Goal: Transaction & Acquisition: Subscribe to service/newsletter

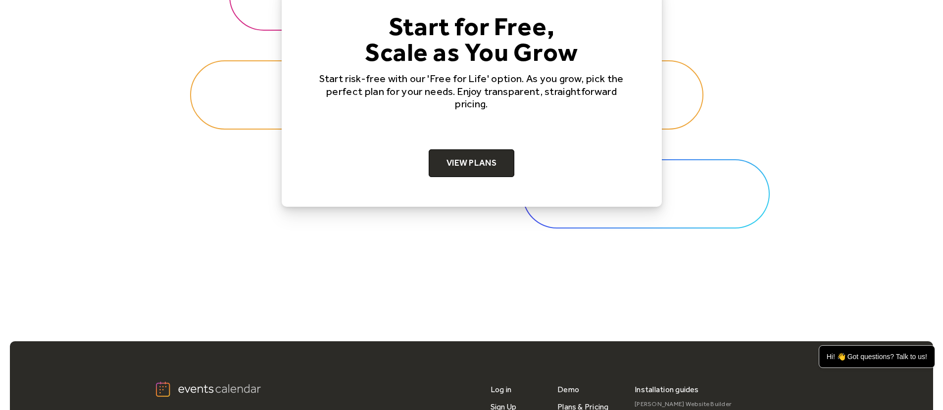
scroll to position [3155, 0]
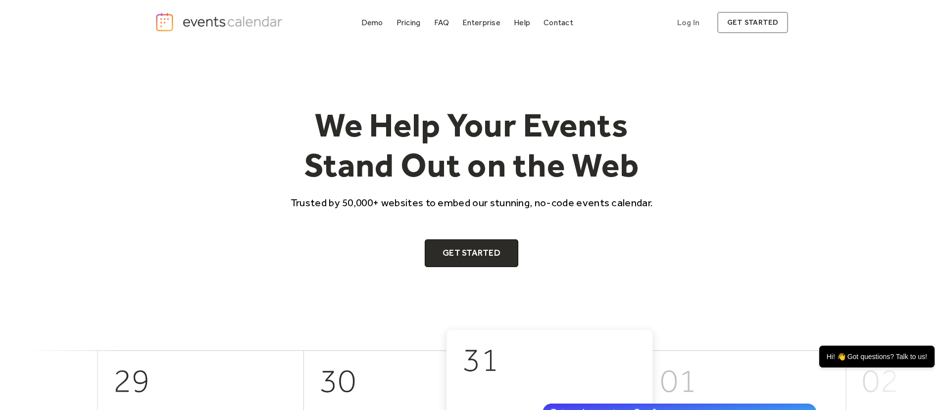
scroll to position [6, 0]
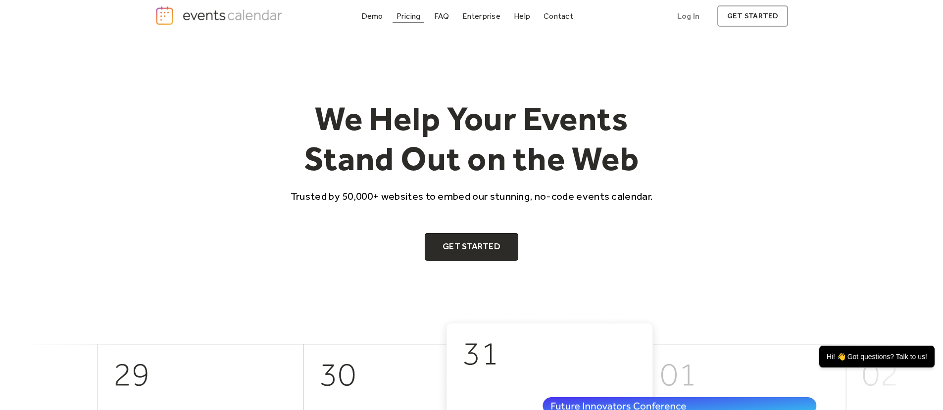
click at [406, 14] on div "Pricing" at bounding box center [409, 15] width 24 height 5
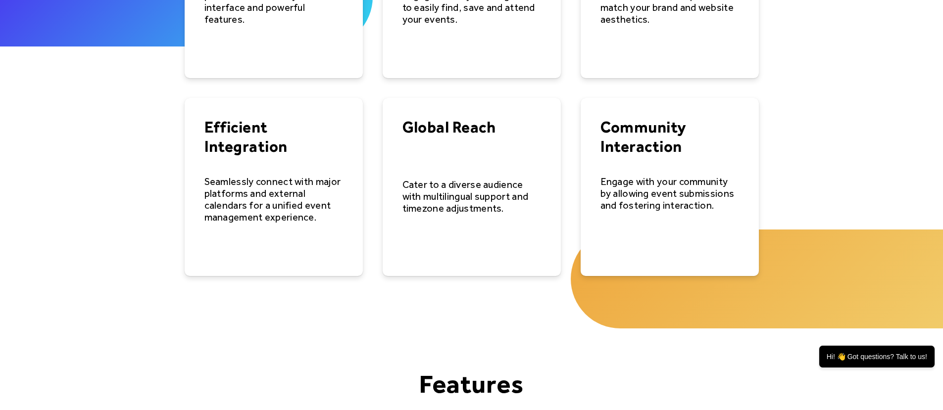
scroll to position [1779, 0]
